Goal: Information Seeking & Learning: Check status

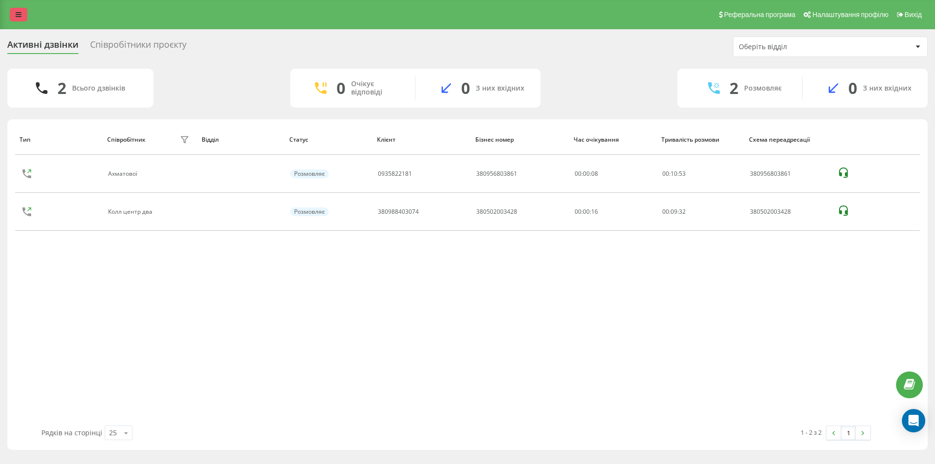
click at [15, 12] on link at bounding box center [19, 15] width 18 height 14
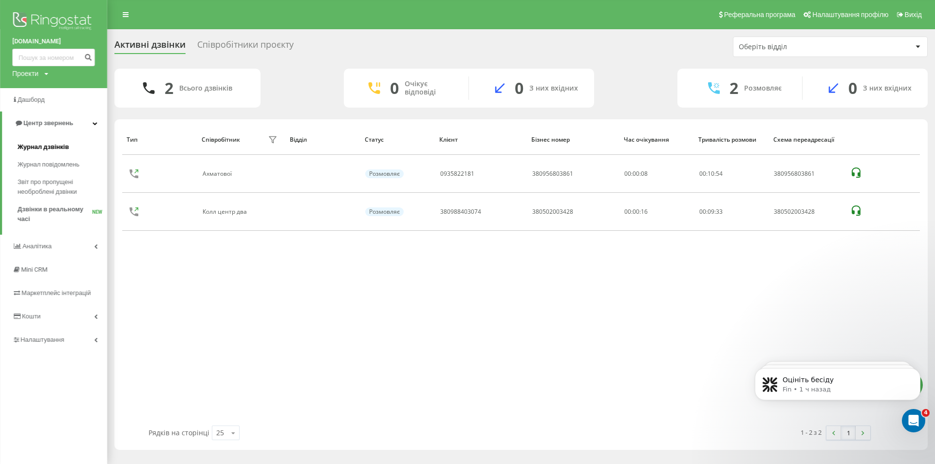
click at [47, 142] on link "Журнал дзвінків" at bounding box center [63, 147] width 90 height 18
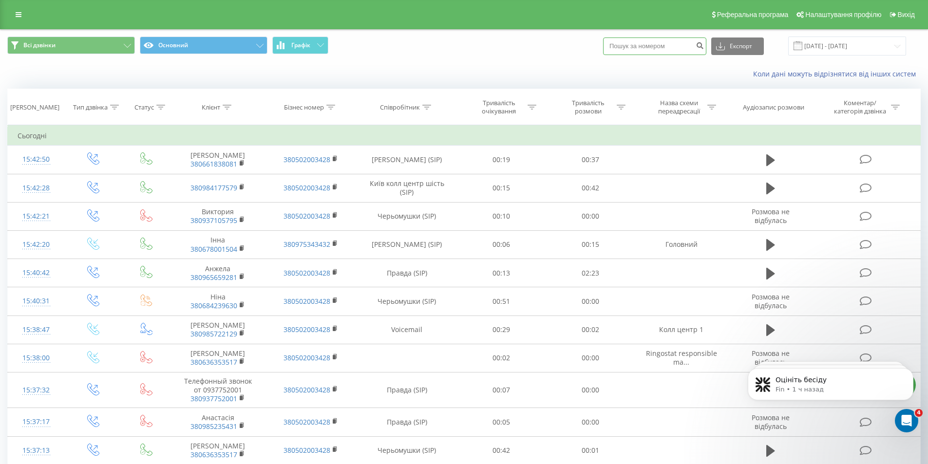
click at [640, 47] on input at bounding box center [654, 47] width 103 height 18
paste input "0967220087"
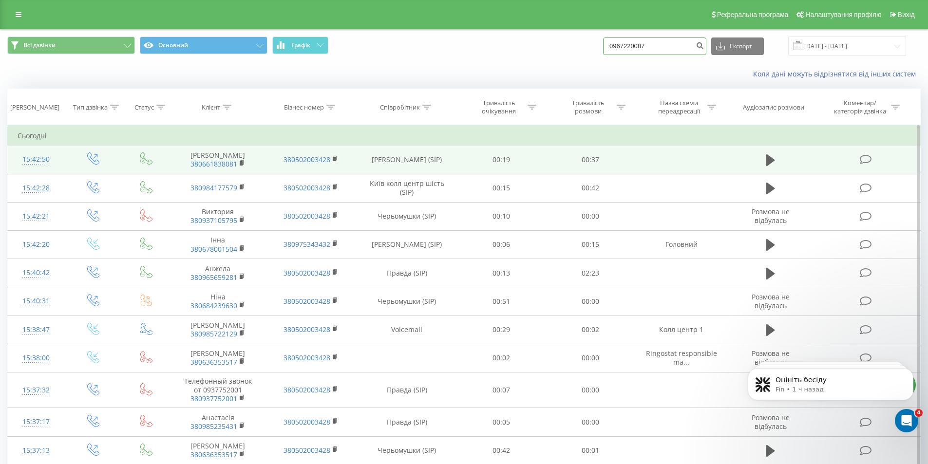
type input "0967220087"
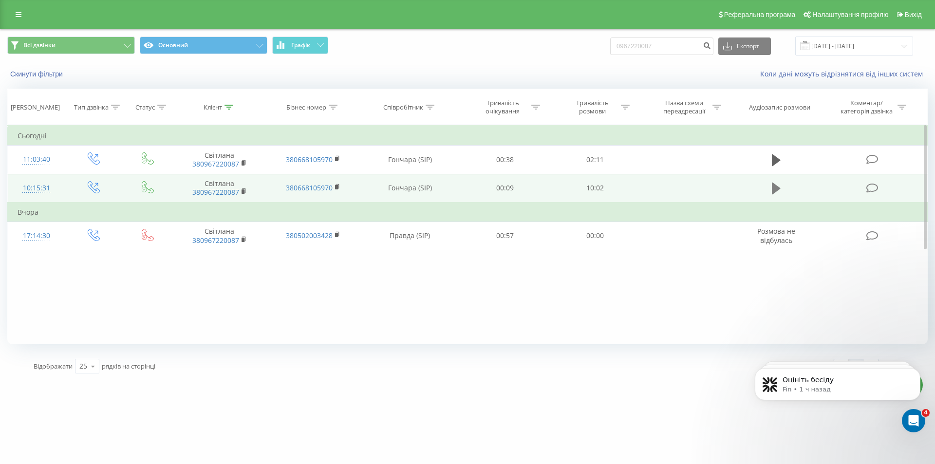
click at [772, 188] on icon at bounding box center [776, 189] width 9 height 14
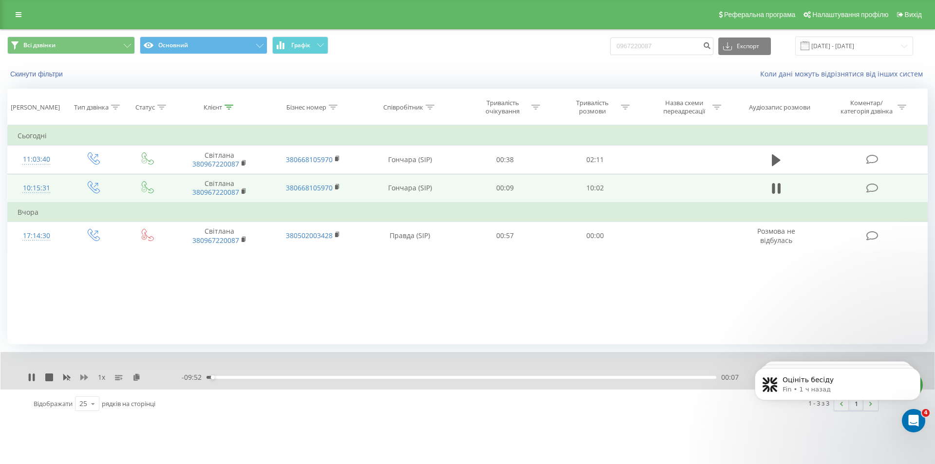
click at [81, 377] on icon at bounding box center [84, 378] width 8 height 6
click at [36, 381] on div "2 x" at bounding box center [105, 378] width 154 height 10
click at [29, 375] on icon at bounding box center [30, 378] width 2 height 8
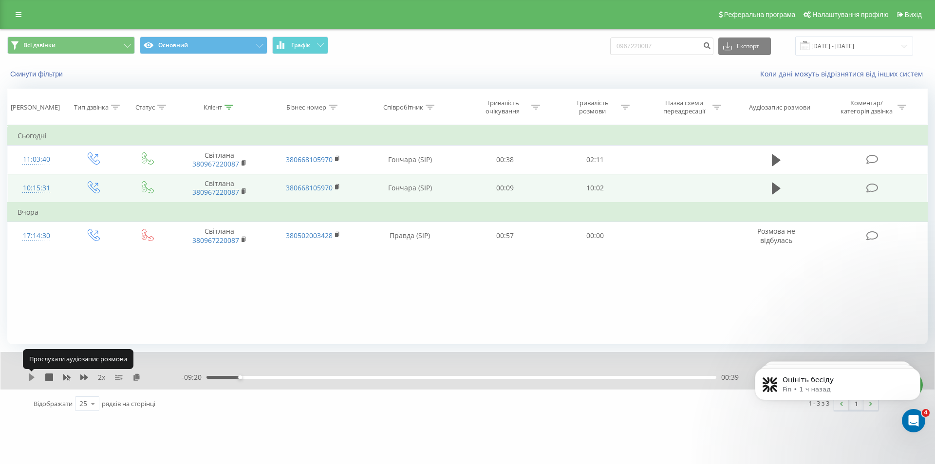
click at [29, 377] on icon at bounding box center [32, 378] width 6 height 8
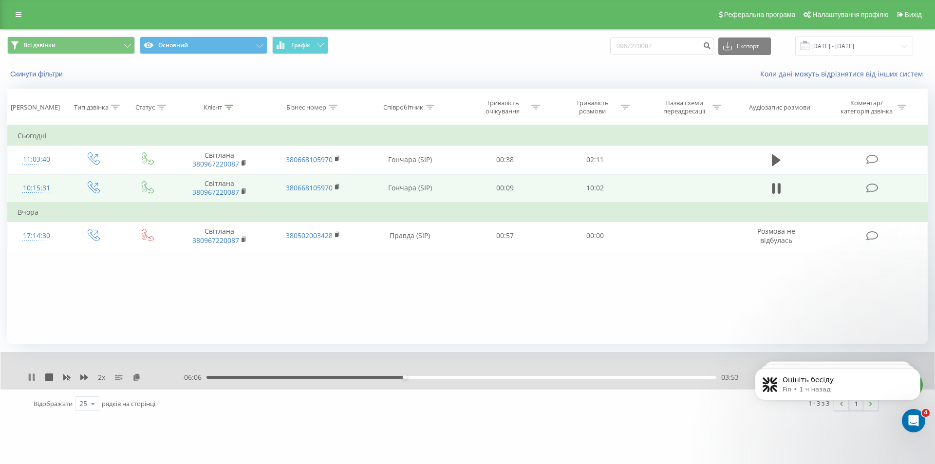
click at [29, 375] on icon at bounding box center [30, 378] width 2 height 8
click at [28, 378] on icon at bounding box center [32, 378] width 8 height 8
